Goal: Information Seeking & Learning: Compare options

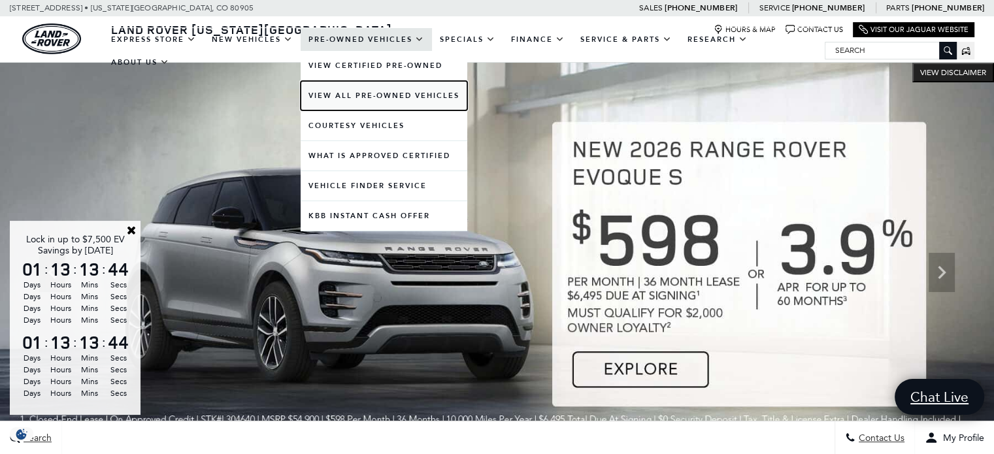
click at [375, 93] on link "View All Pre-Owned Vehicles" at bounding box center [384, 95] width 167 height 29
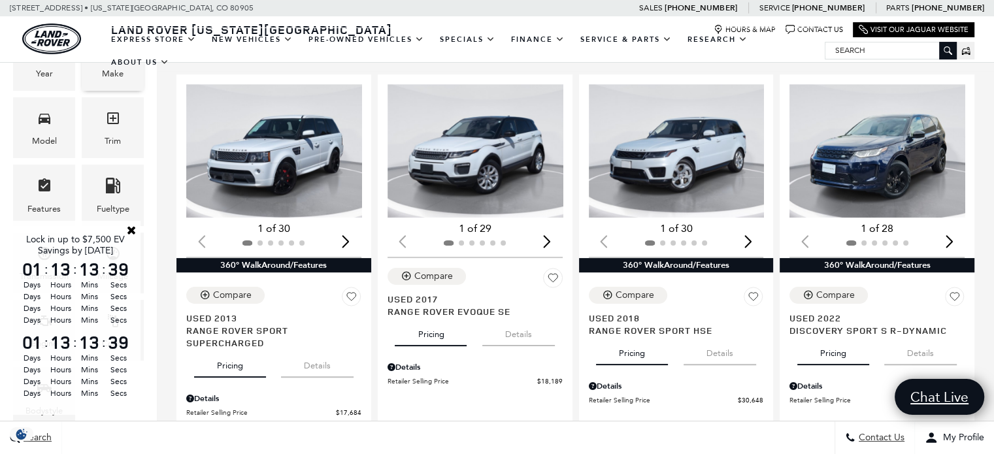
click at [118, 75] on div "Make" at bounding box center [113, 74] width 22 height 14
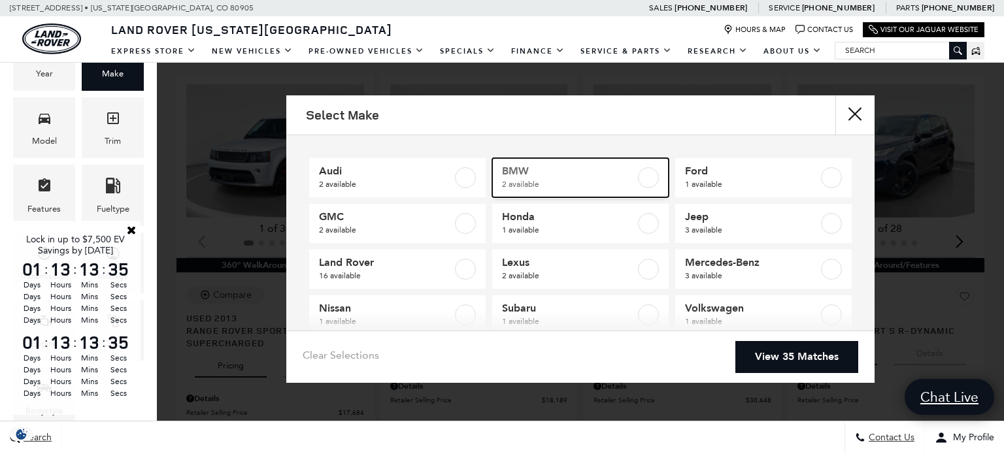
click at [641, 173] on label at bounding box center [648, 177] width 21 height 21
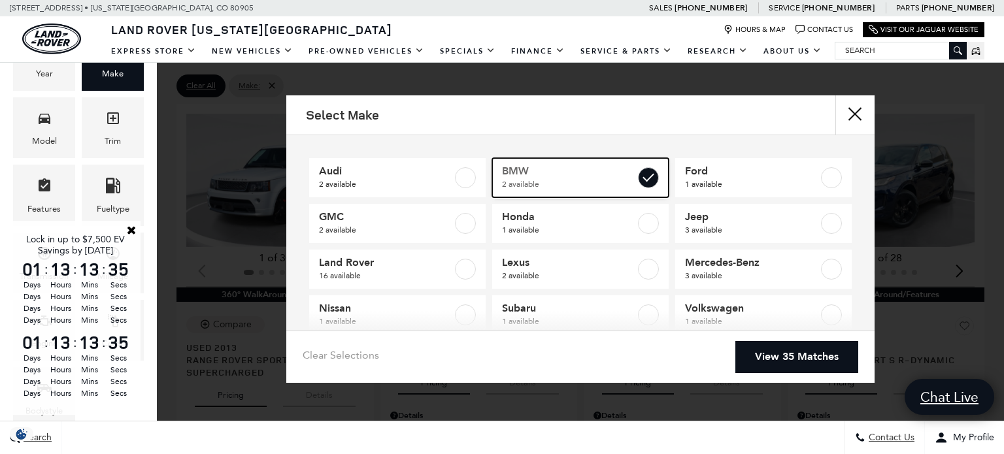
type input "$23,589"
type input "$46,782"
checkbox input "true"
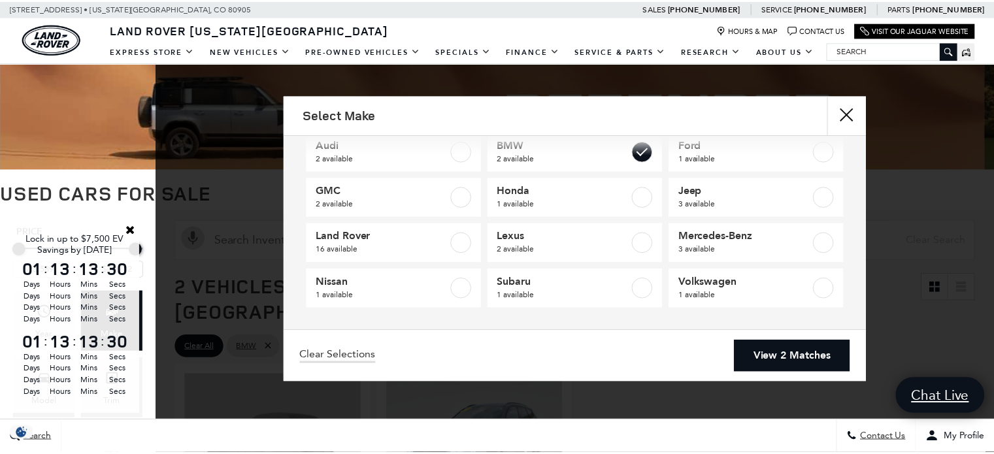
scroll to position [16, 0]
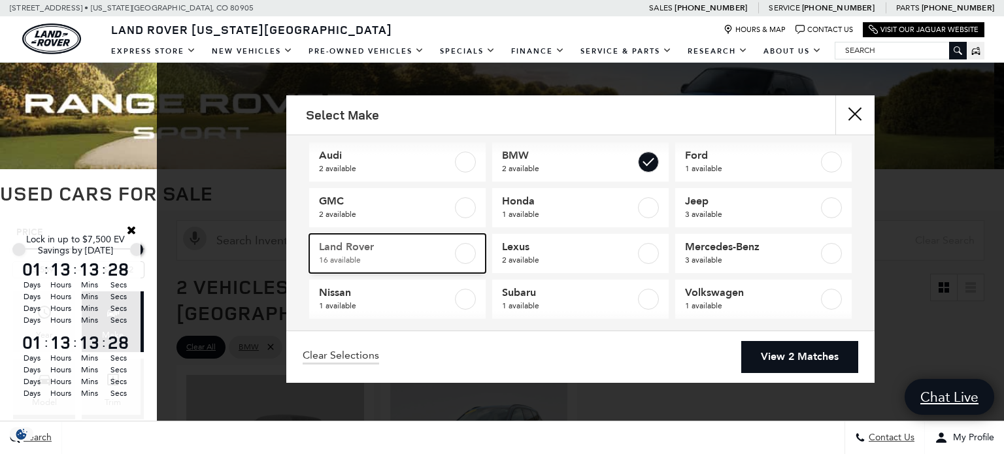
click at [463, 255] on label at bounding box center [465, 253] width 21 height 21
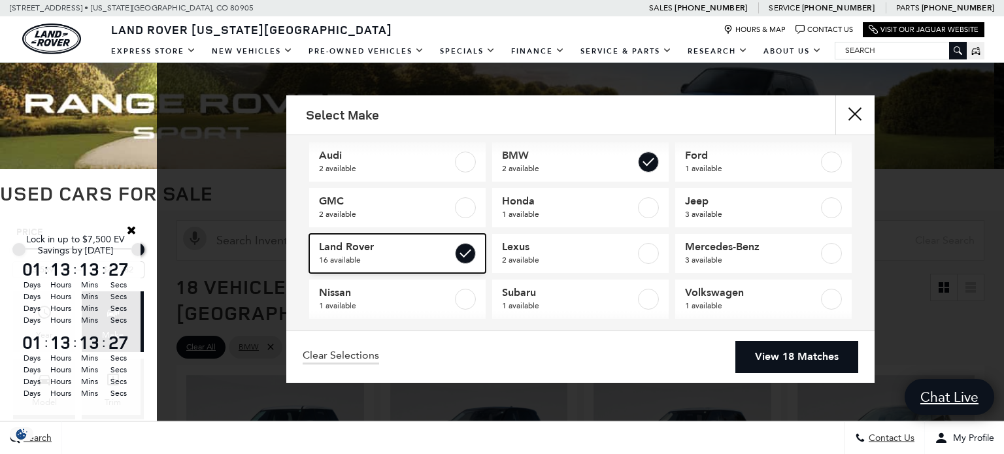
type input "$17,684"
type input "$97,176"
checkbox input "true"
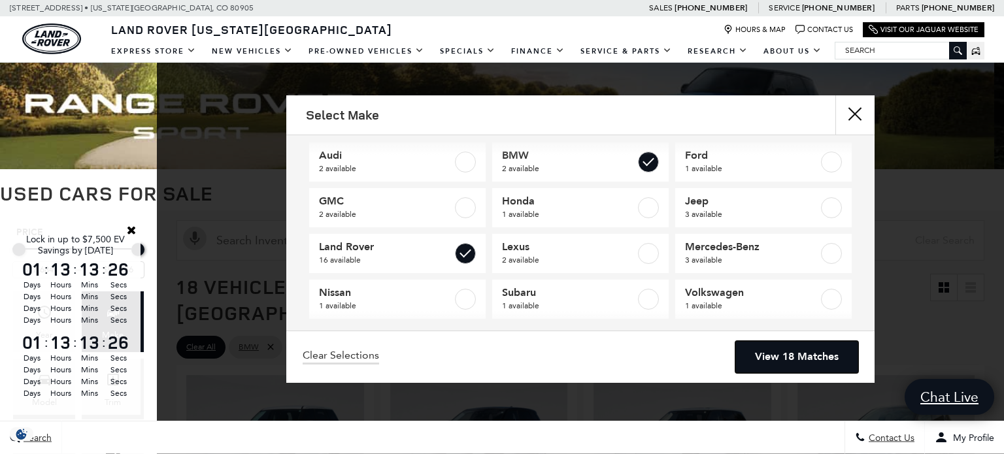
click at [798, 360] on link "View 18 Matches" at bounding box center [796, 357] width 123 height 32
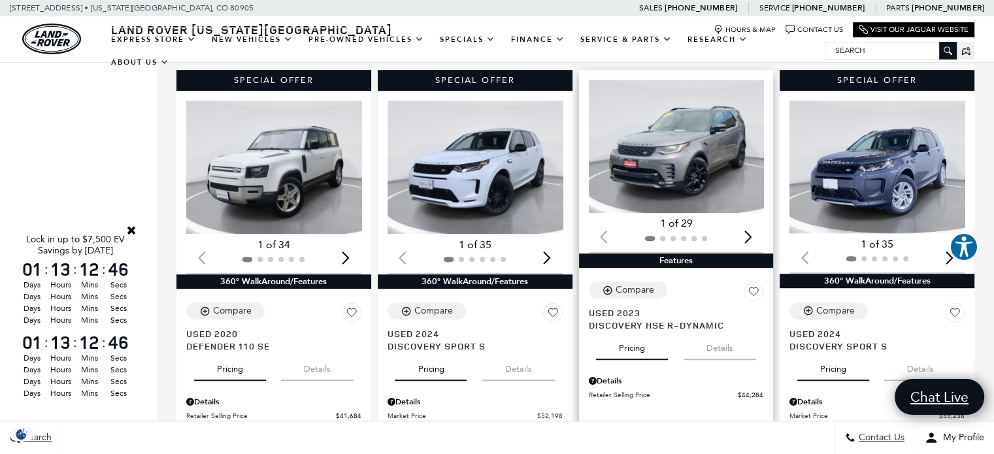
scroll to position [719, 0]
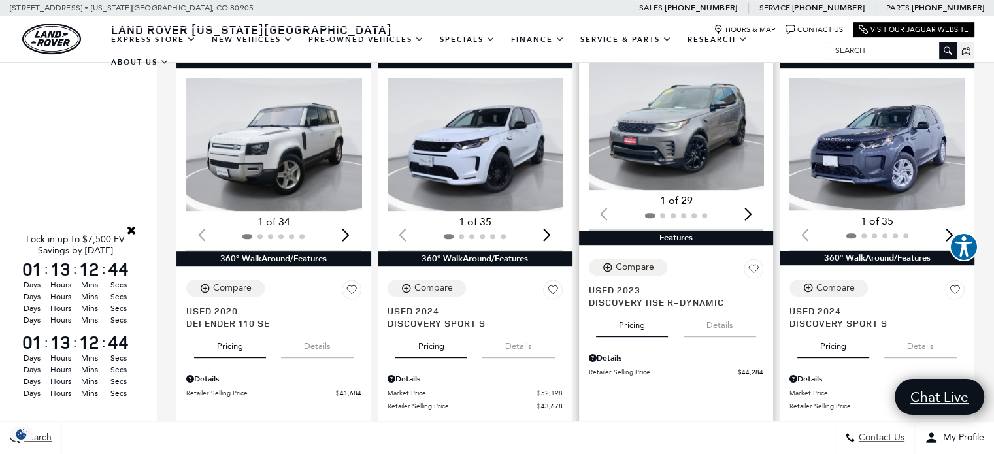
click at [728, 309] on button "Details" at bounding box center [720, 323] width 73 height 29
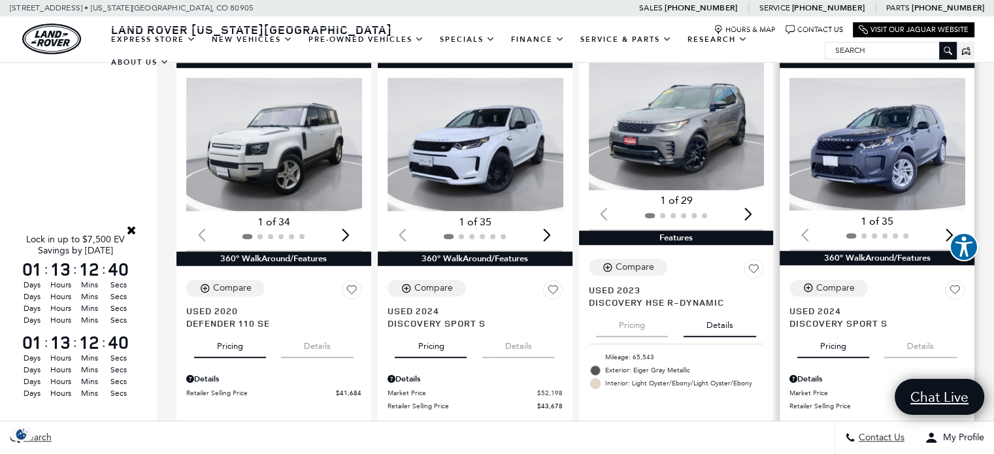
click at [926, 329] on button "Details" at bounding box center [920, 343] width 73 height 29
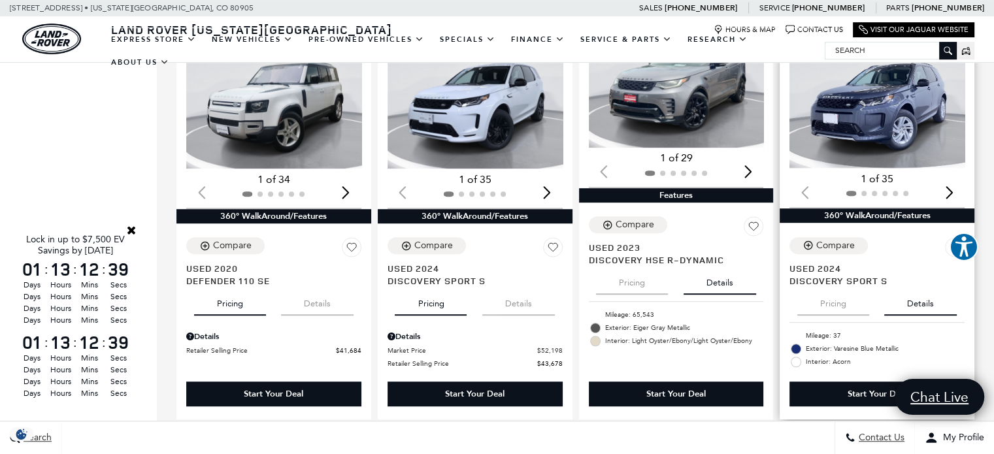
scroll to position [784, 0]
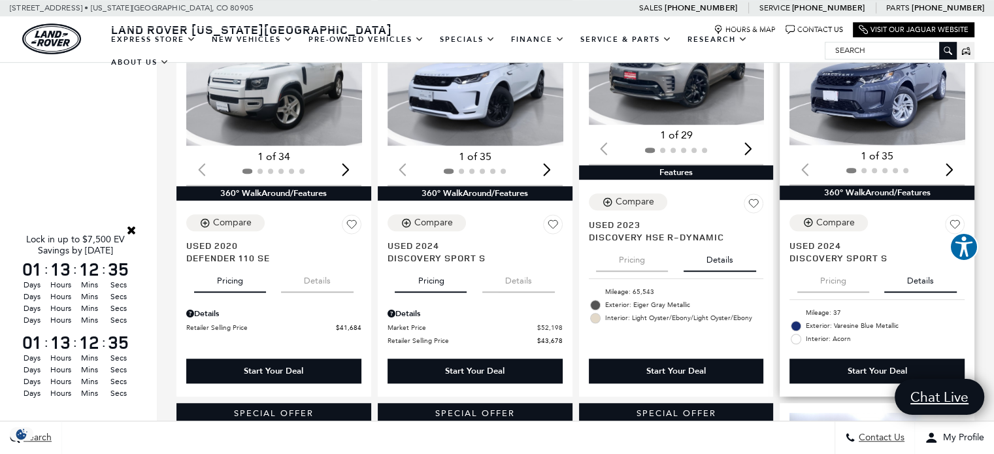
click at [836, 264] on button "Pricing" at bounding box center [834, 278] width 72 height 29
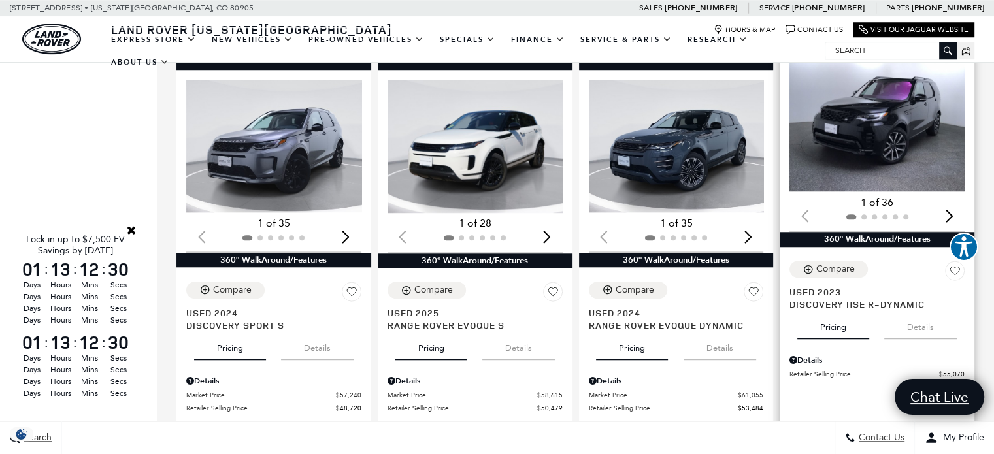
scroll to position [1177, 0]
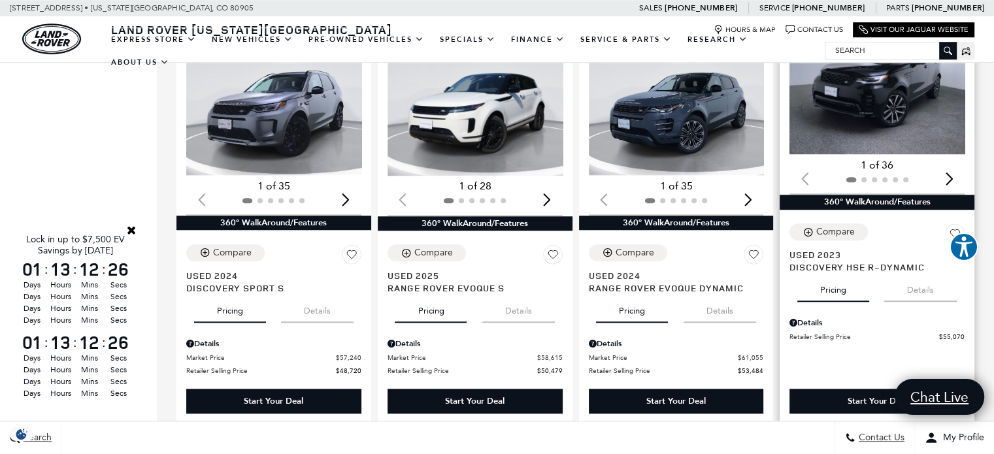
click at [925, 273] on button "Details" at bounding box center [920, 287] width 73 height 29
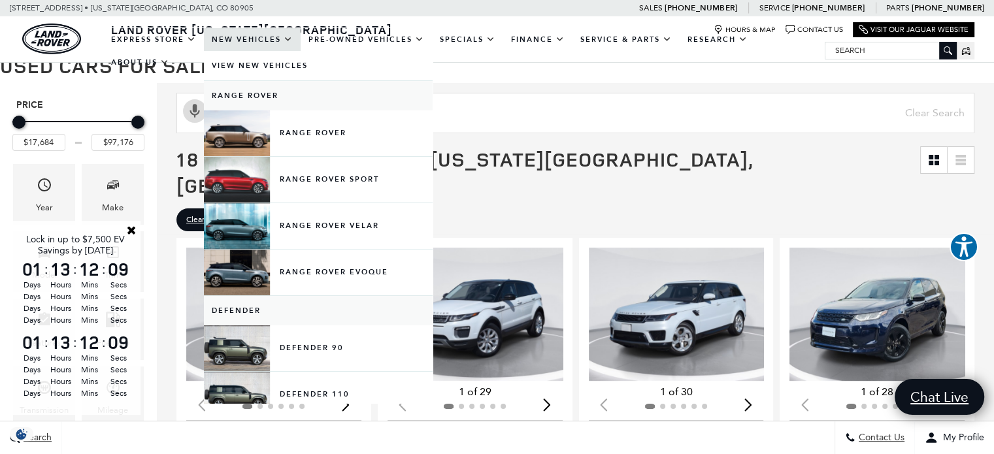
scroll to position [0, 0]
